Goal: Obtain resource: Obtain resource

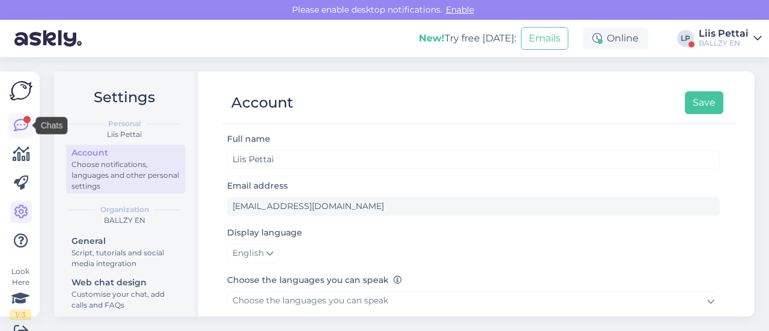
click at [24, 133] on icon at bounding box center [21, 125] width 14 height 14
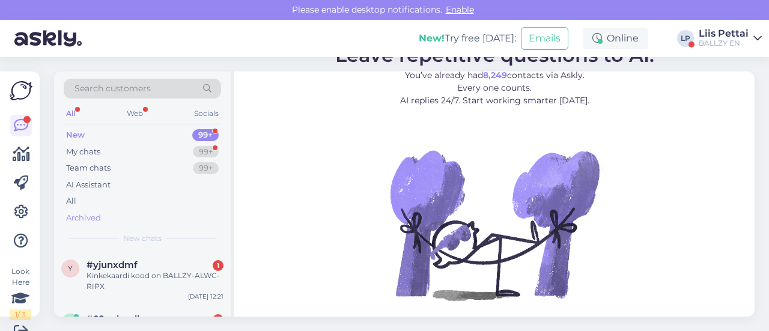
scroll to position [1, 0]
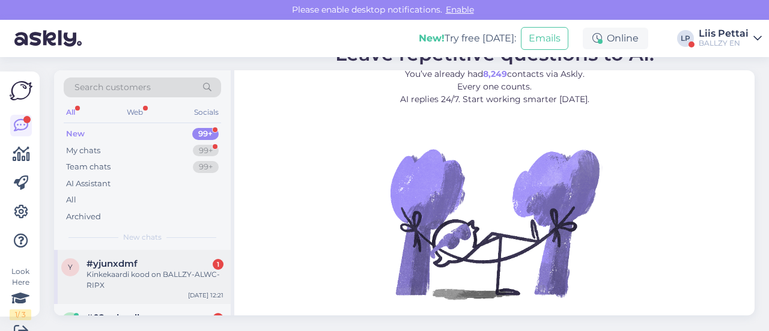
click at [115, 264] on span "#yjunxdmf" at bounding box center [112, 263] width 51 height 11
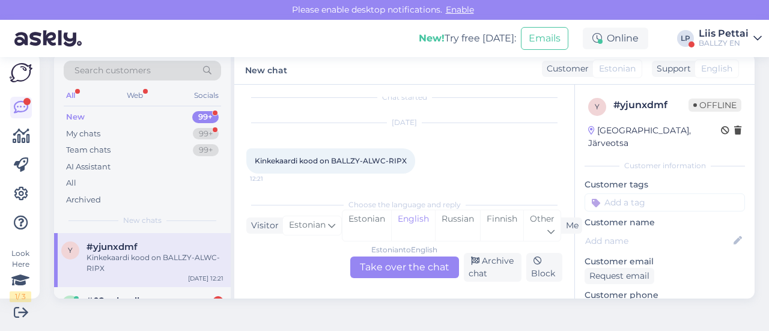
scroll to position [17, 0]
drag, startPoint x: 333, startPoint y: 157, endPoint x: 405, endPoint y: 156, distance: 72.1
click at [405, 156] on span "Kinkekaardi kood on BALLZY-ALWC-RIPX" at bounding box center [331, 155] width 152 height 9
copy span "BALLZY-ALWC-RIPX"
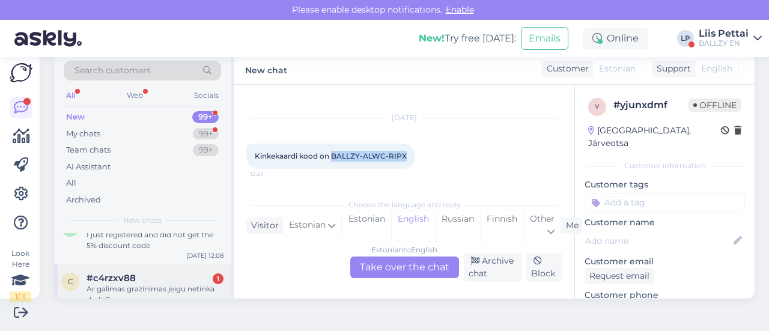
scroll to position [60, 0]
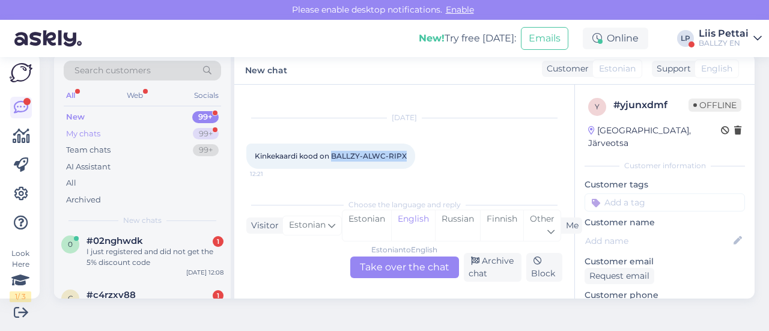
click at [98, 132] on div "My chats" at bounding box center [83, 134] width 34 height 12
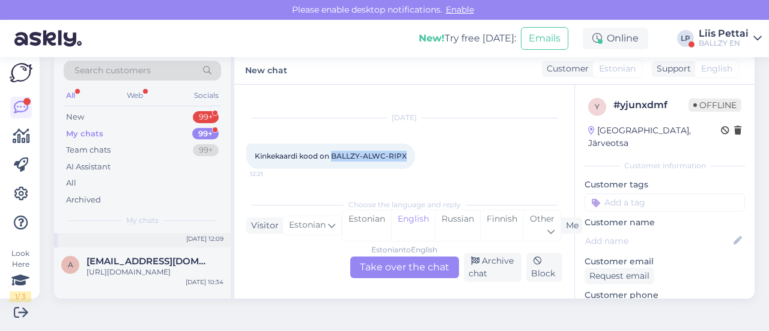
scroll to position [120, 0]
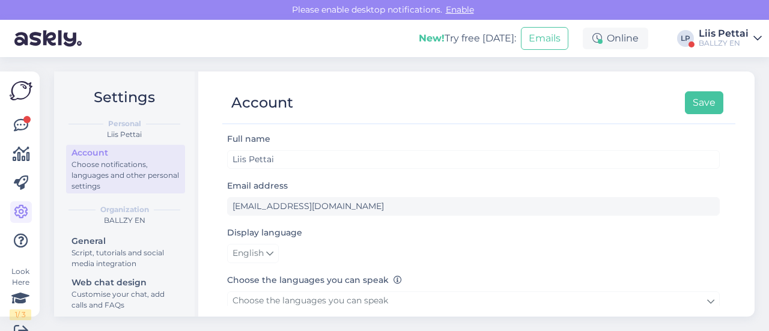
click at [23, 138] on div at bounding box center [21, 183] width 22 height 137
